Goal: Transaction & Acquisition: Book appointment/travel/reservation

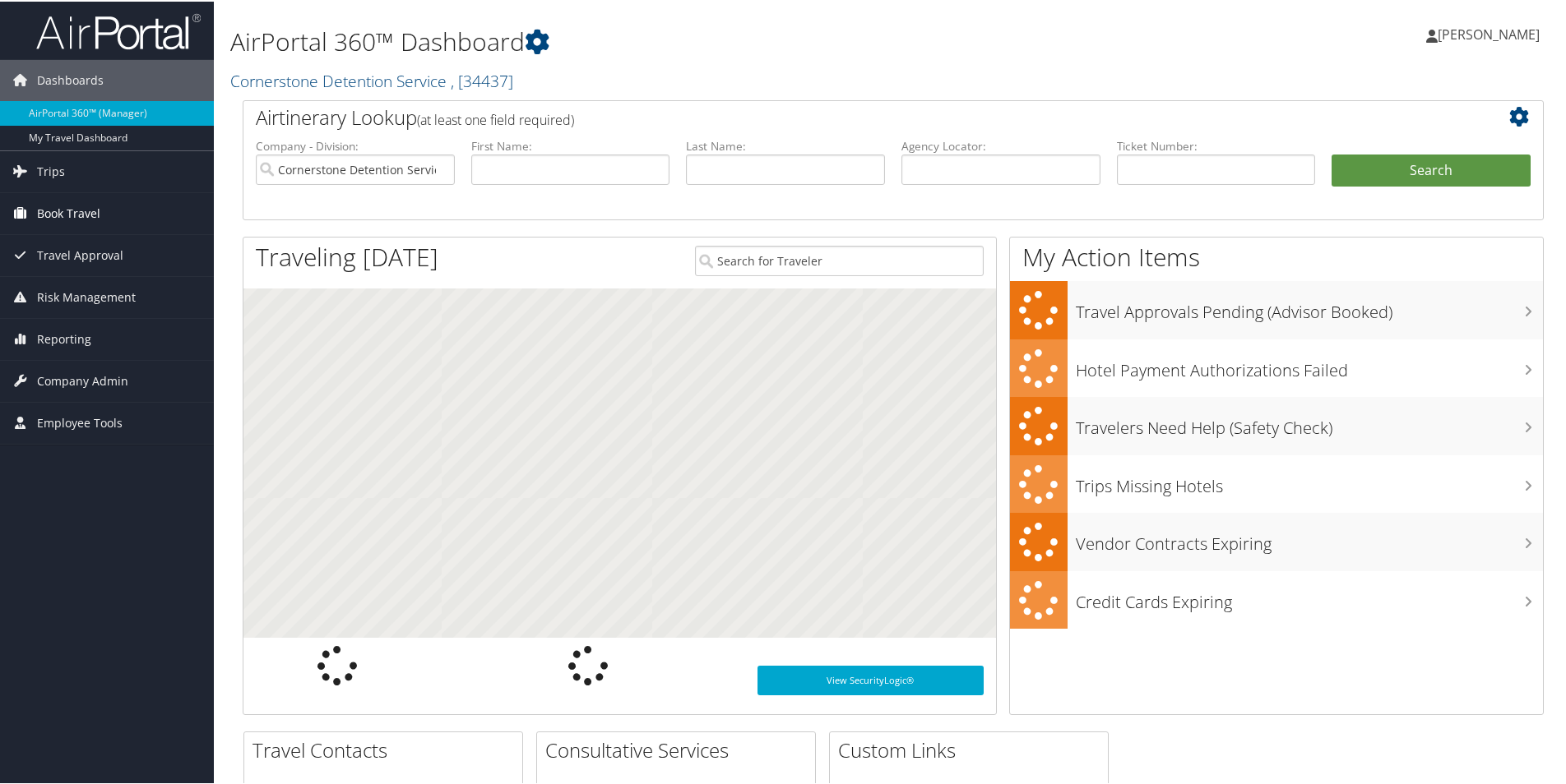
click at [100, 205] on link "Book Travel" at bounding box center [107, 212] width 213 height 41
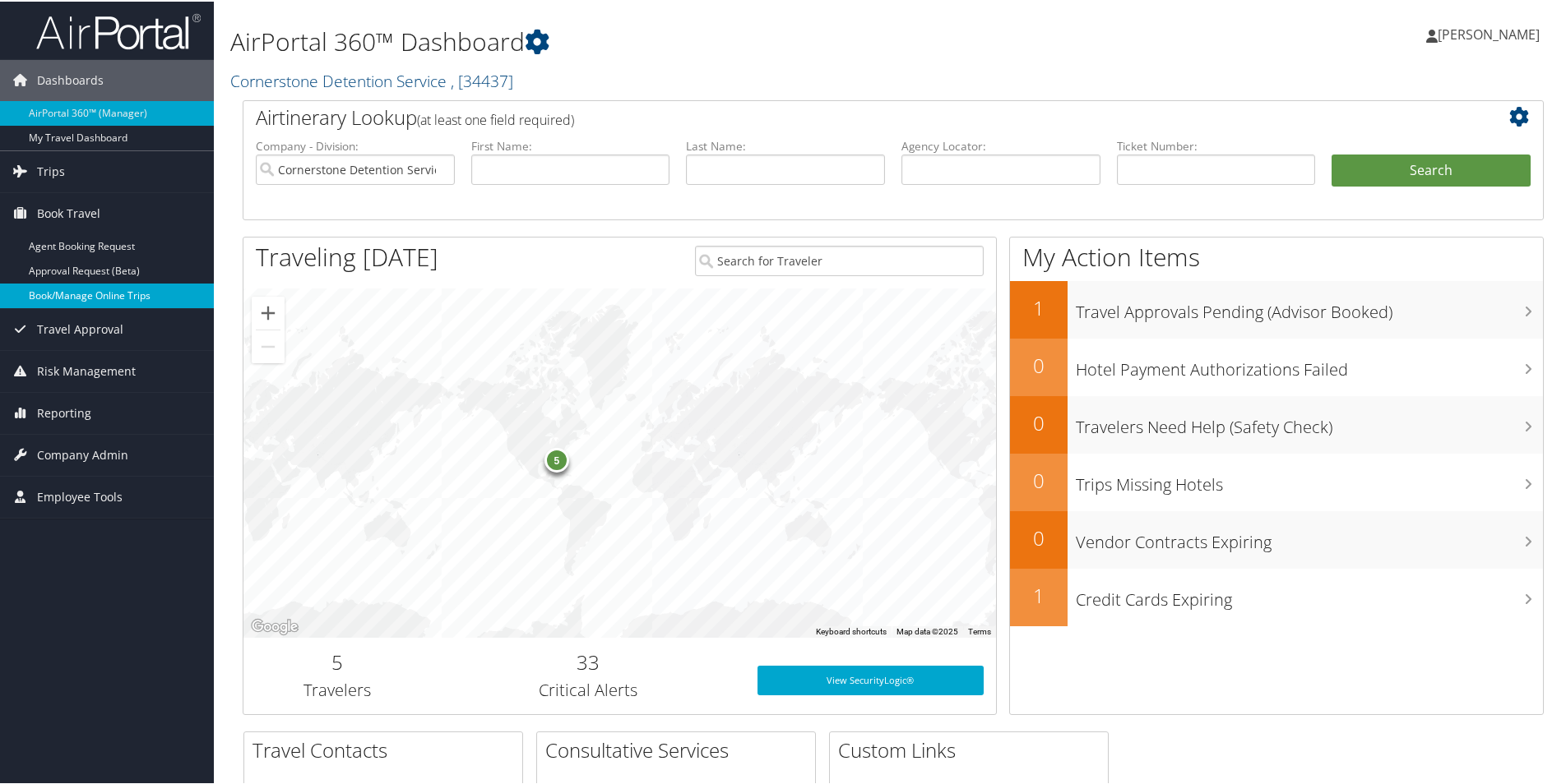
click at [104, 295] on link "Book/Manage Online Trips" at bounding box center [107, 294] width 213 height 24
